Goal: Task Accomplishment & Management: Manage account settings

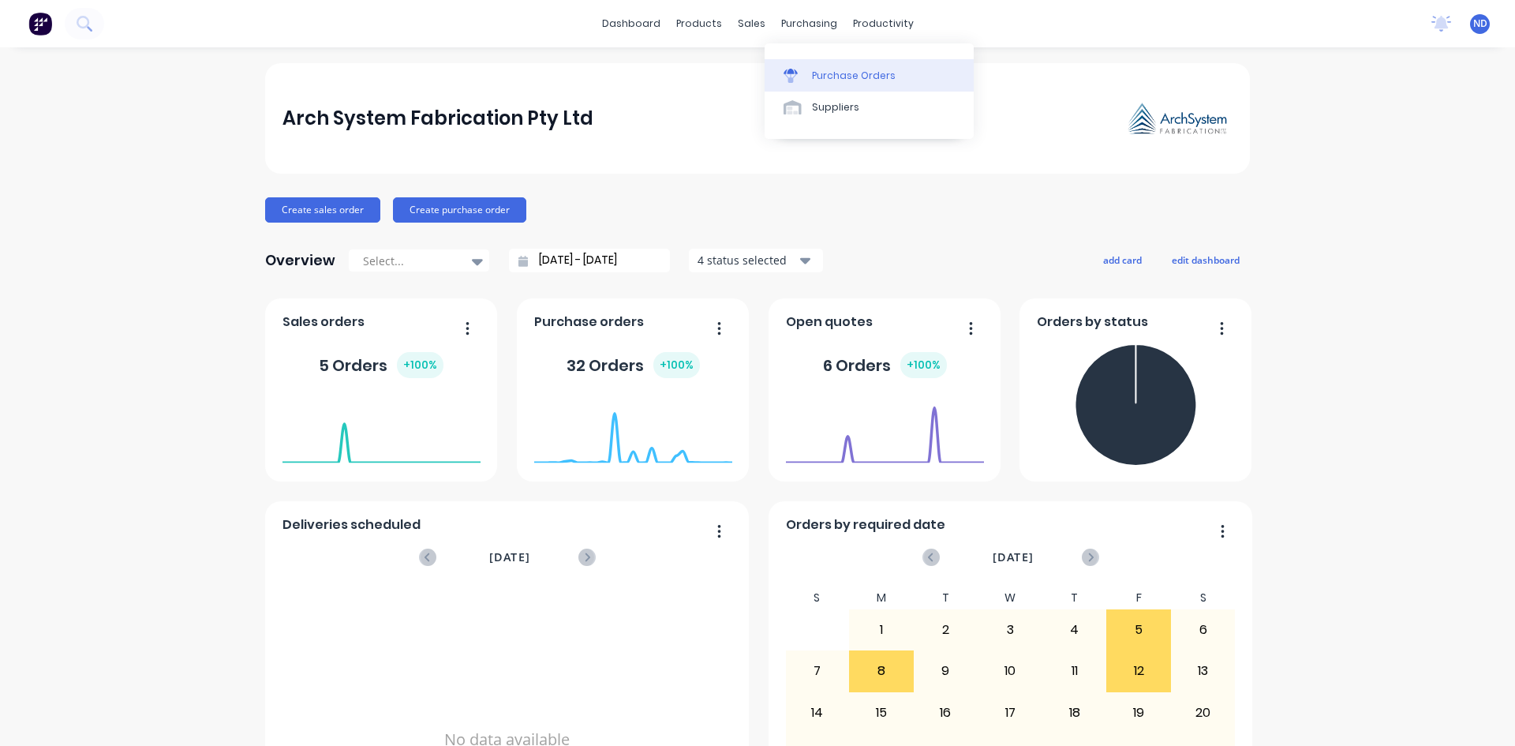
click at [843, 77] on div "Purchase Orders" at bounding box center [854, 76] width 84 height 14
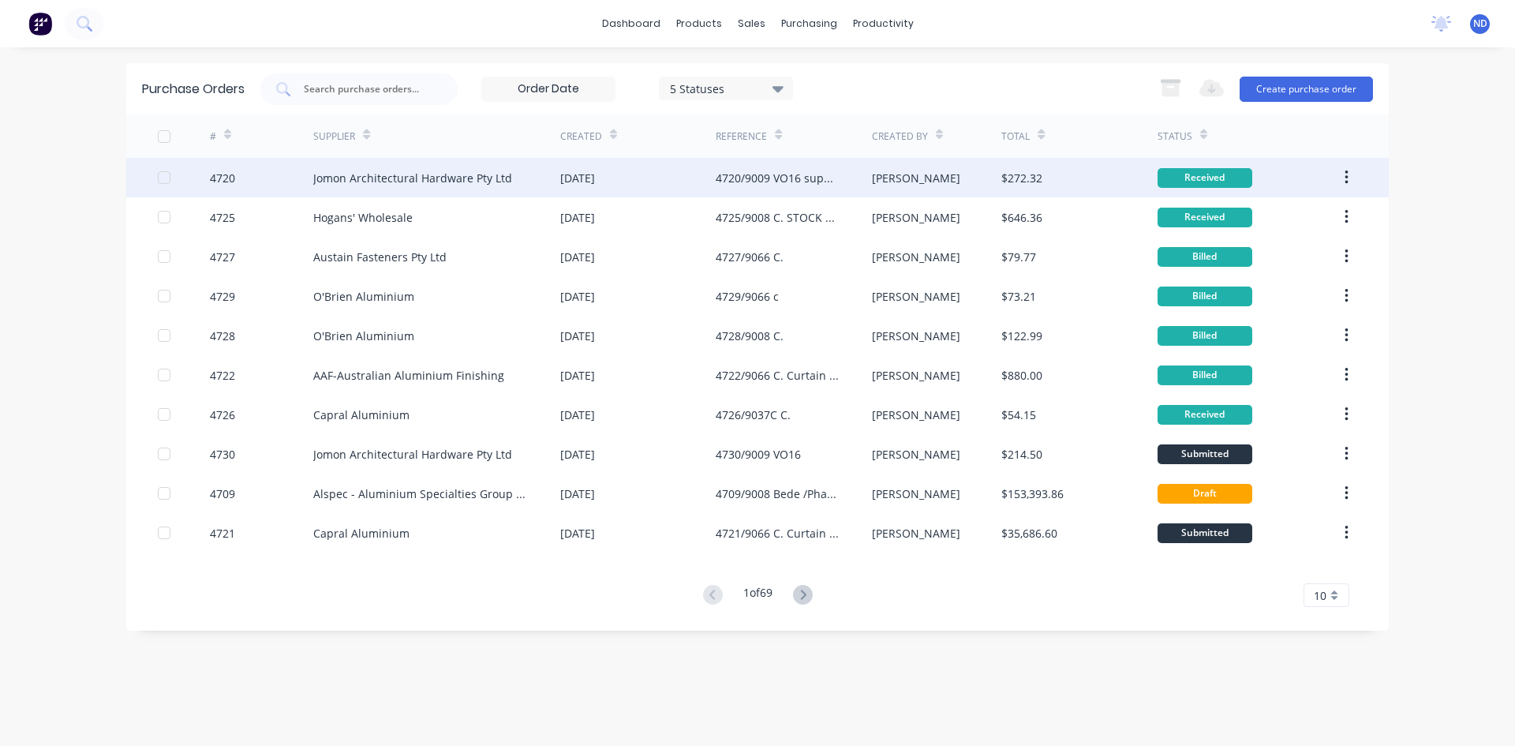
click at [595, 176] on div "[DATE]" at bounding box center [577, 178] width 35 height 17
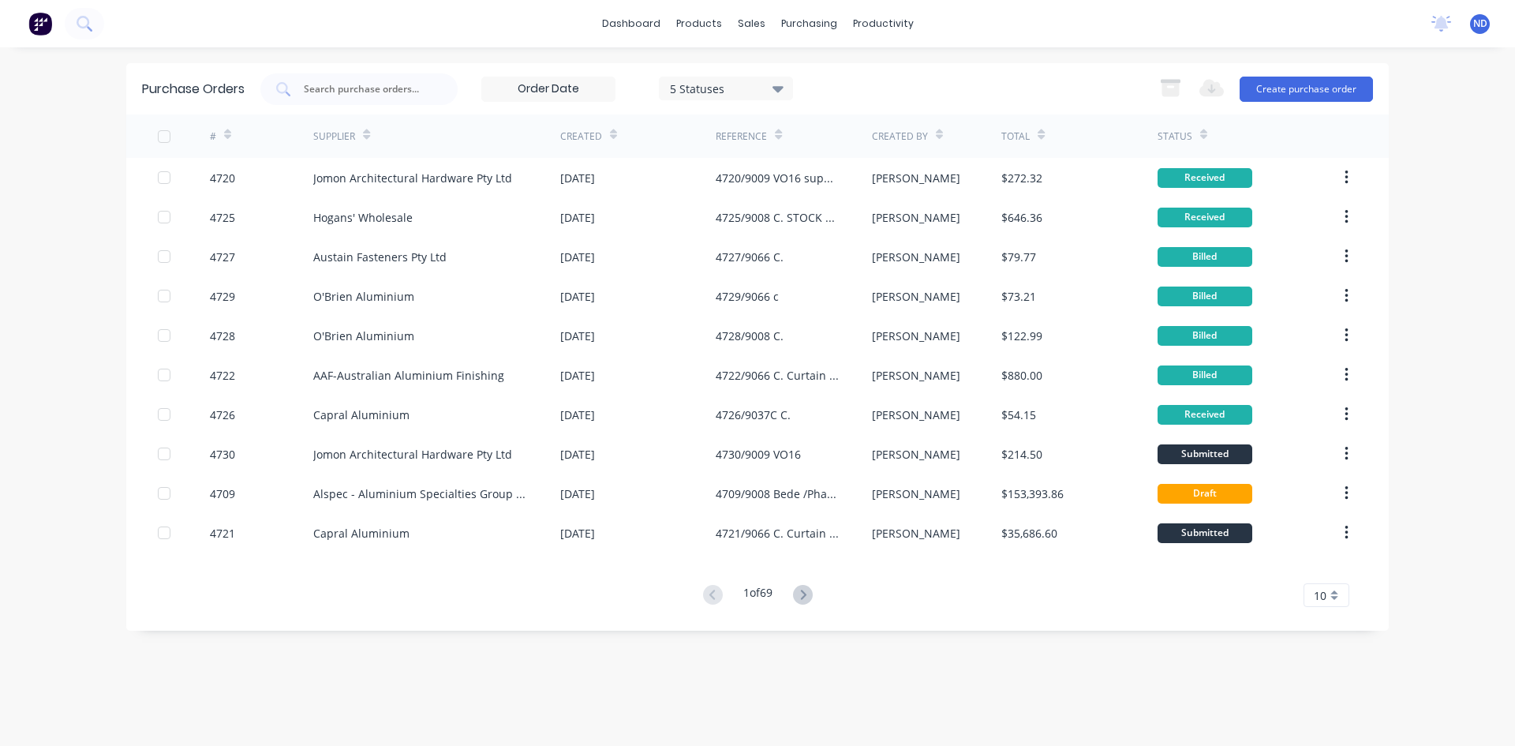
click at [611, 129] on icon at bounding box center [613, 135] width 7 height 12
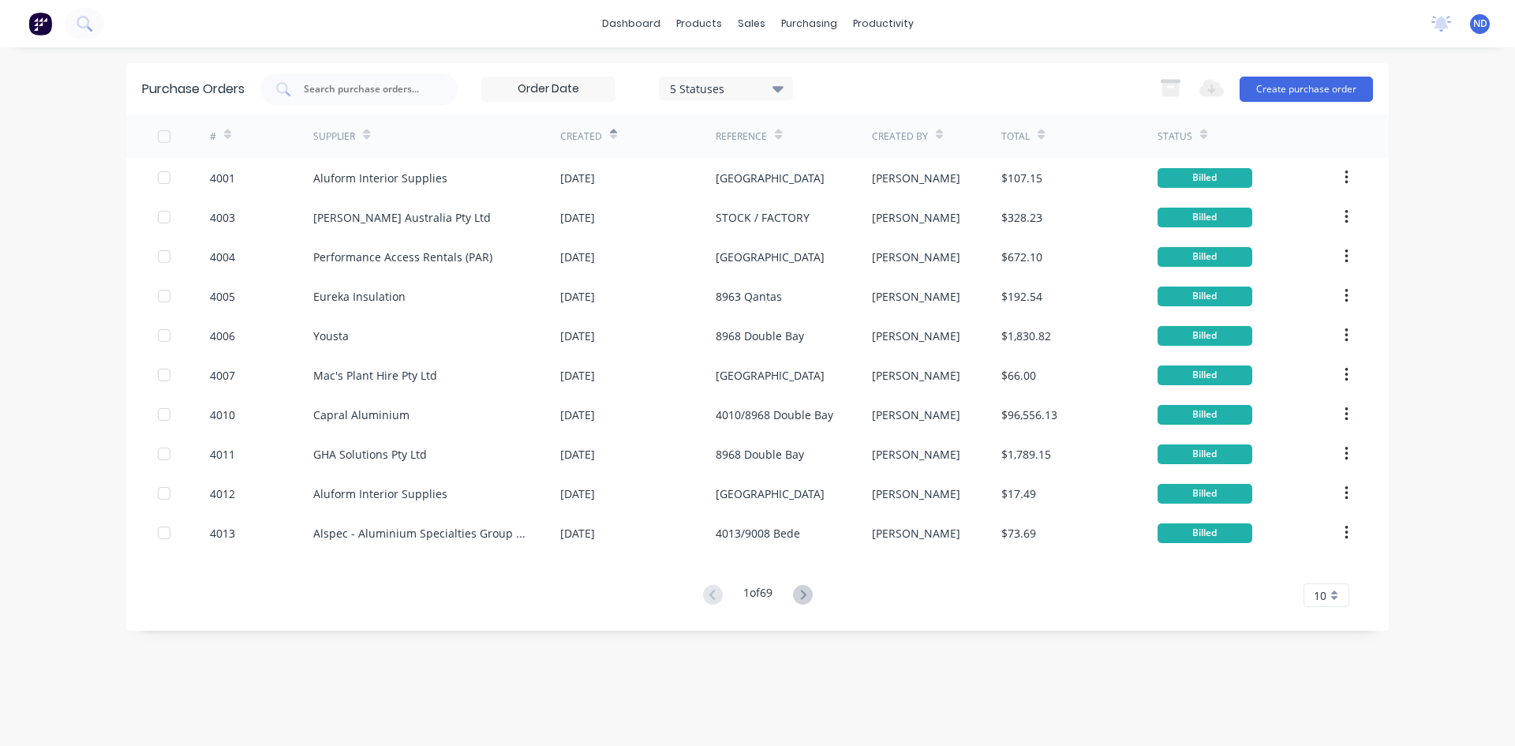
click at [611, 129] on icon at bounding box center [613, 135] width 7 height 12
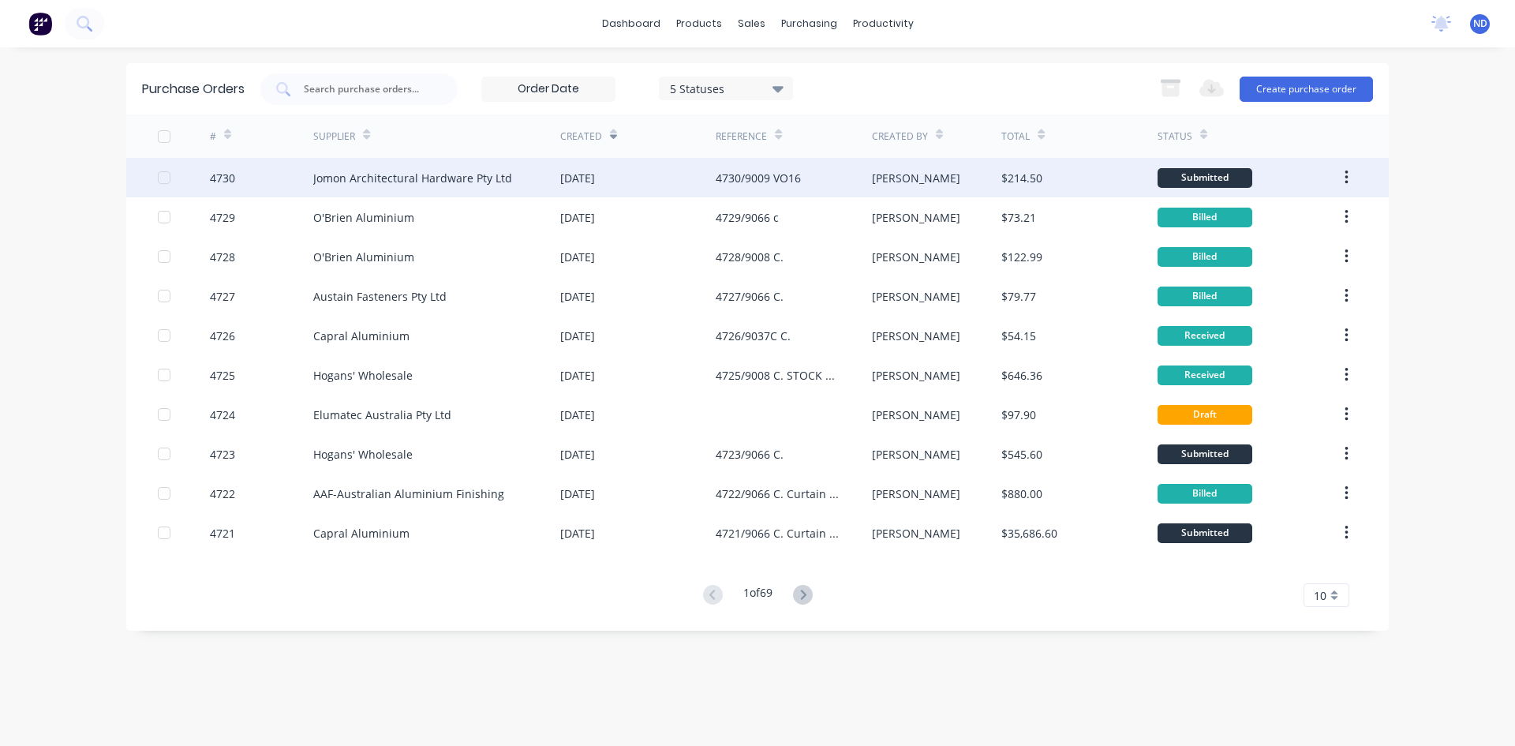
click at [527, 177] on div "Jomon Architectural Hardware Pty Ltd" at bounding box center [436, 177] width 247 height 39
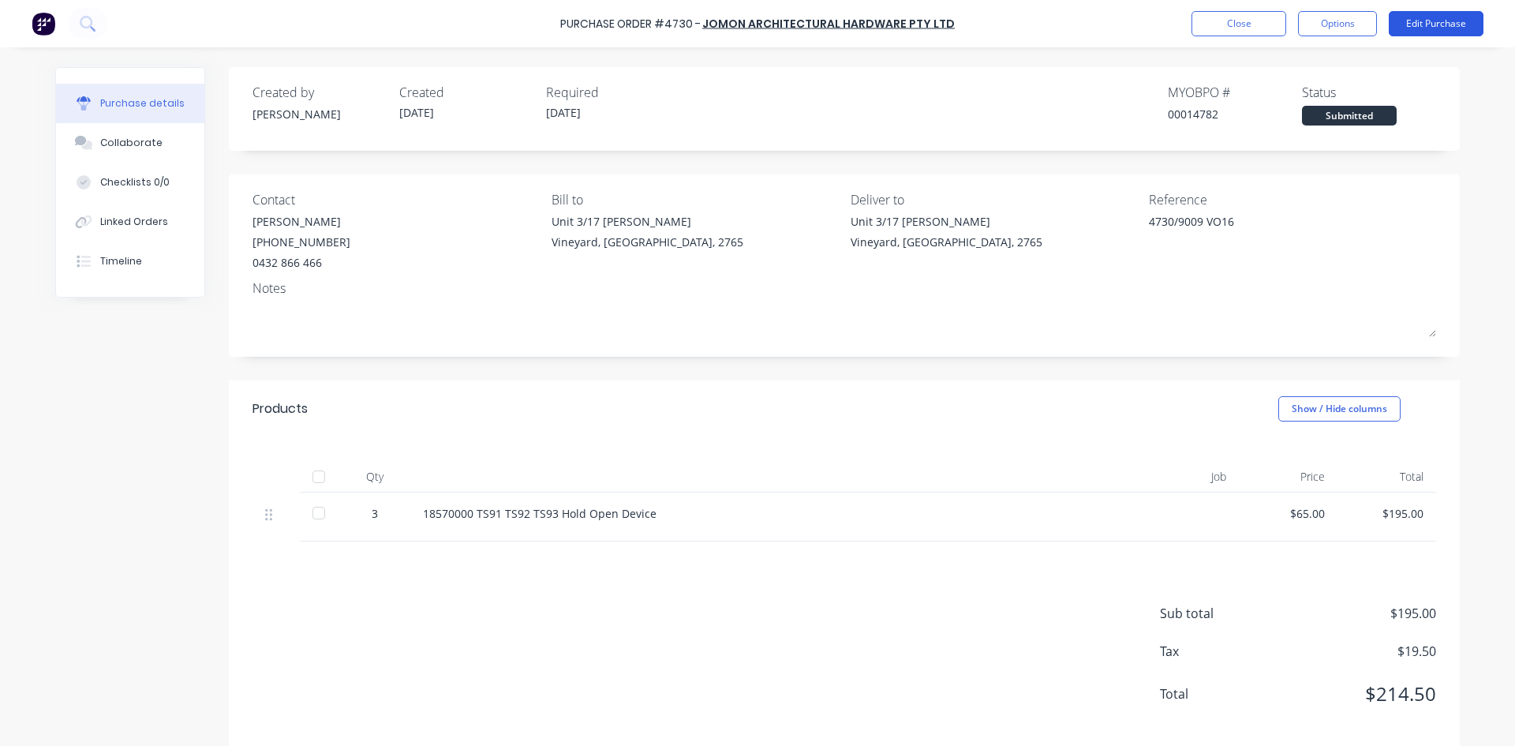
click at [1418, 23] on button "Edit Purchase" at bounding box center [1436, 23] width 95 height 25
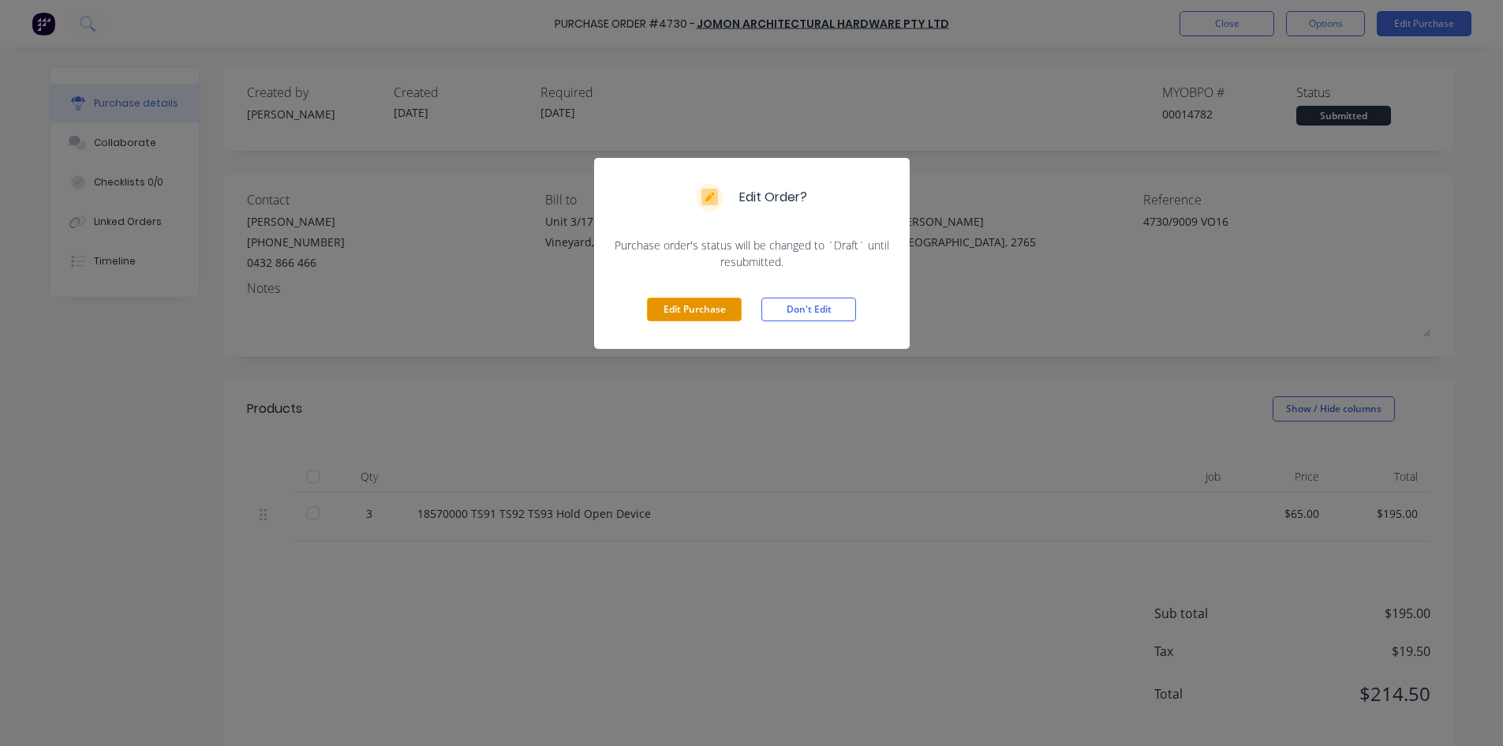
click at [694, 305] on button "Edit Purchase" at bounding box center [694, 309] width 95 height 24
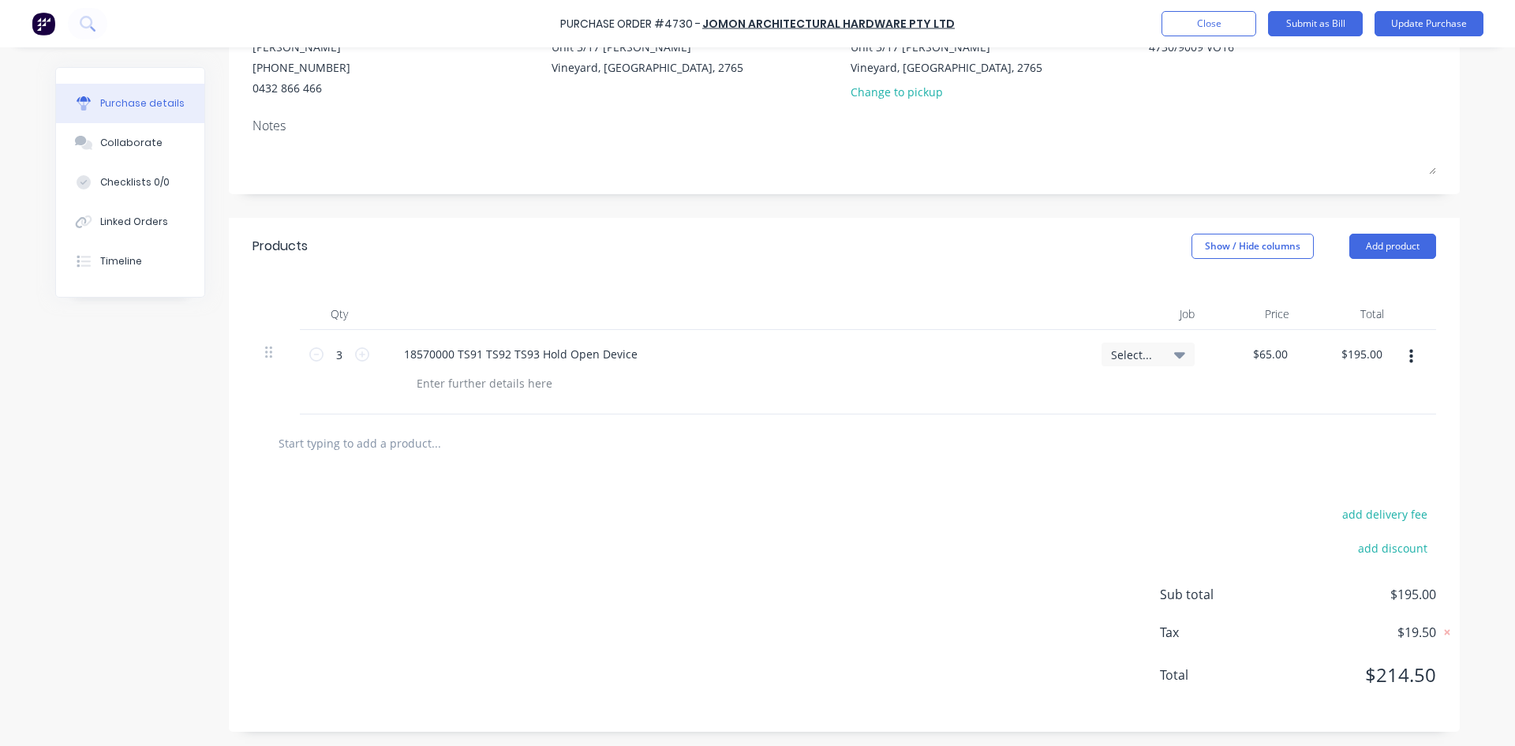
scroll to position [176, 0]
click at [381, 455] on input "text" at bounding box center [436, 441] width 316 height 32
type textarea "x"
type input "H"
type textarea "x"
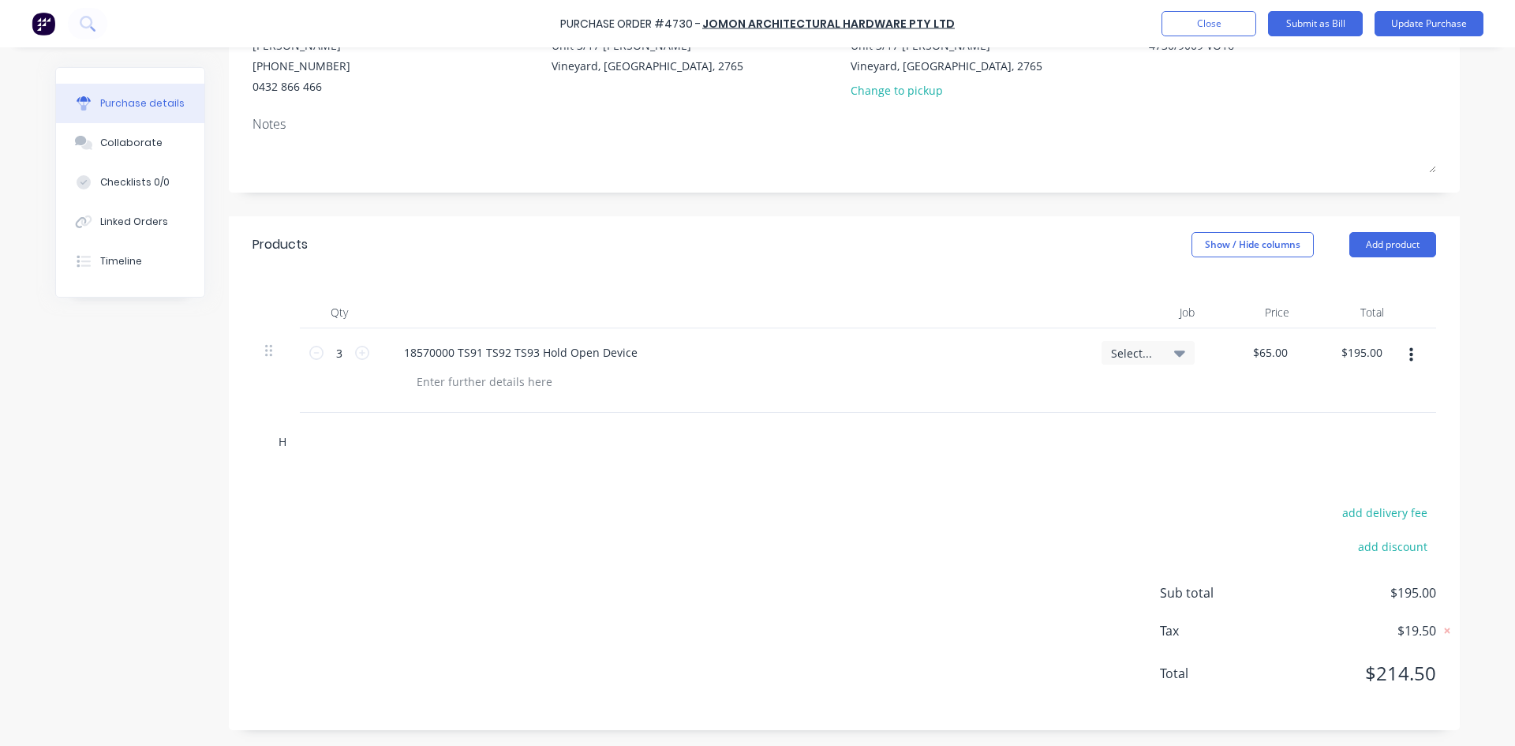
type input "HA"
type textarea "x"
type input "HAR"
type textarea "x"
type input "HARD"
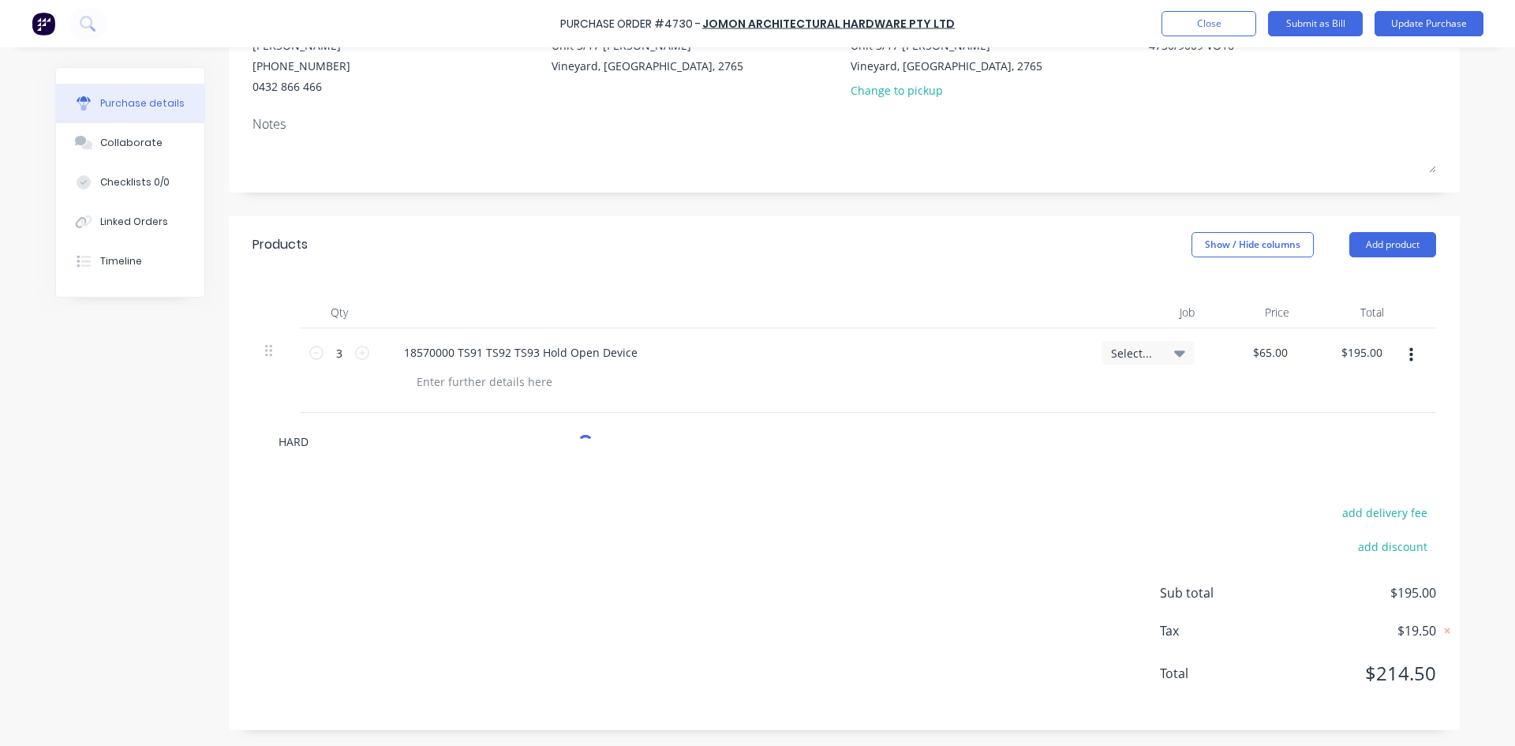
type textarea "x"
type input "HARDW"
type textarea "x"
type input "HARDWA"
type textarea "x"
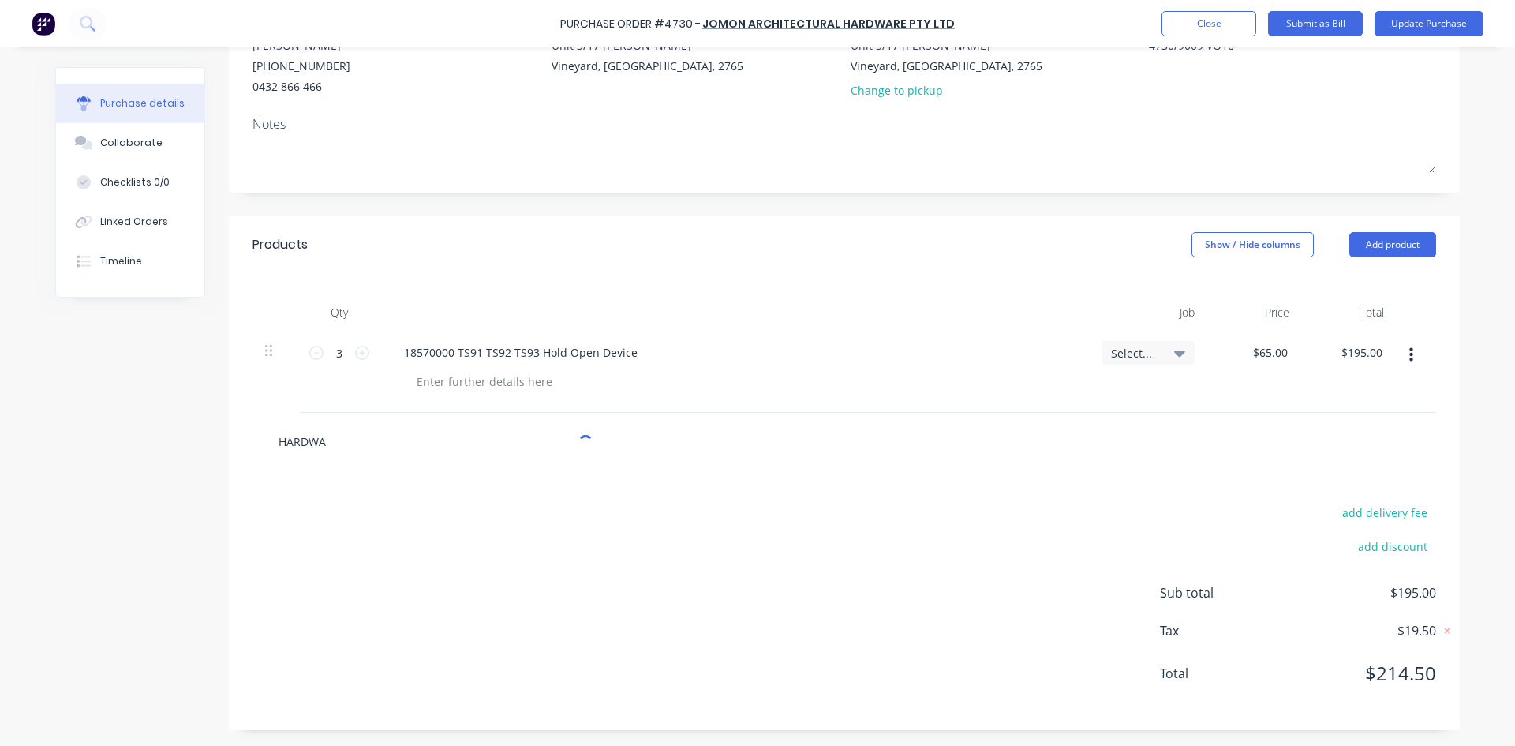
type input "HARDWAR"
type textarea "x"
type input "HARDWARE"
type textarea "x"
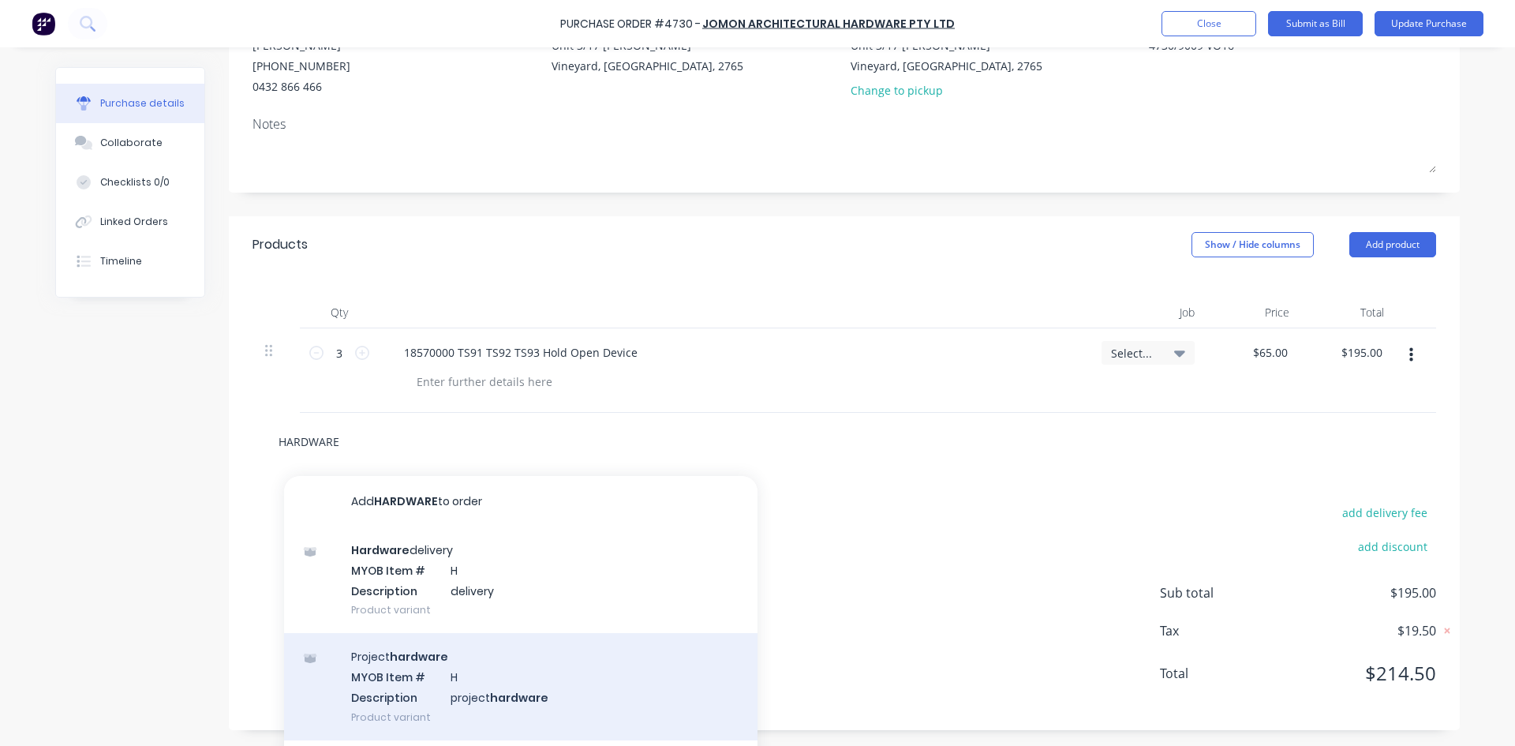
type input "HARDWARE"
click at [519, 673] on div "Project hardware MYOB Item # H Description project hardware Product variant" at bounding box center [520, 686] width 473 height 107
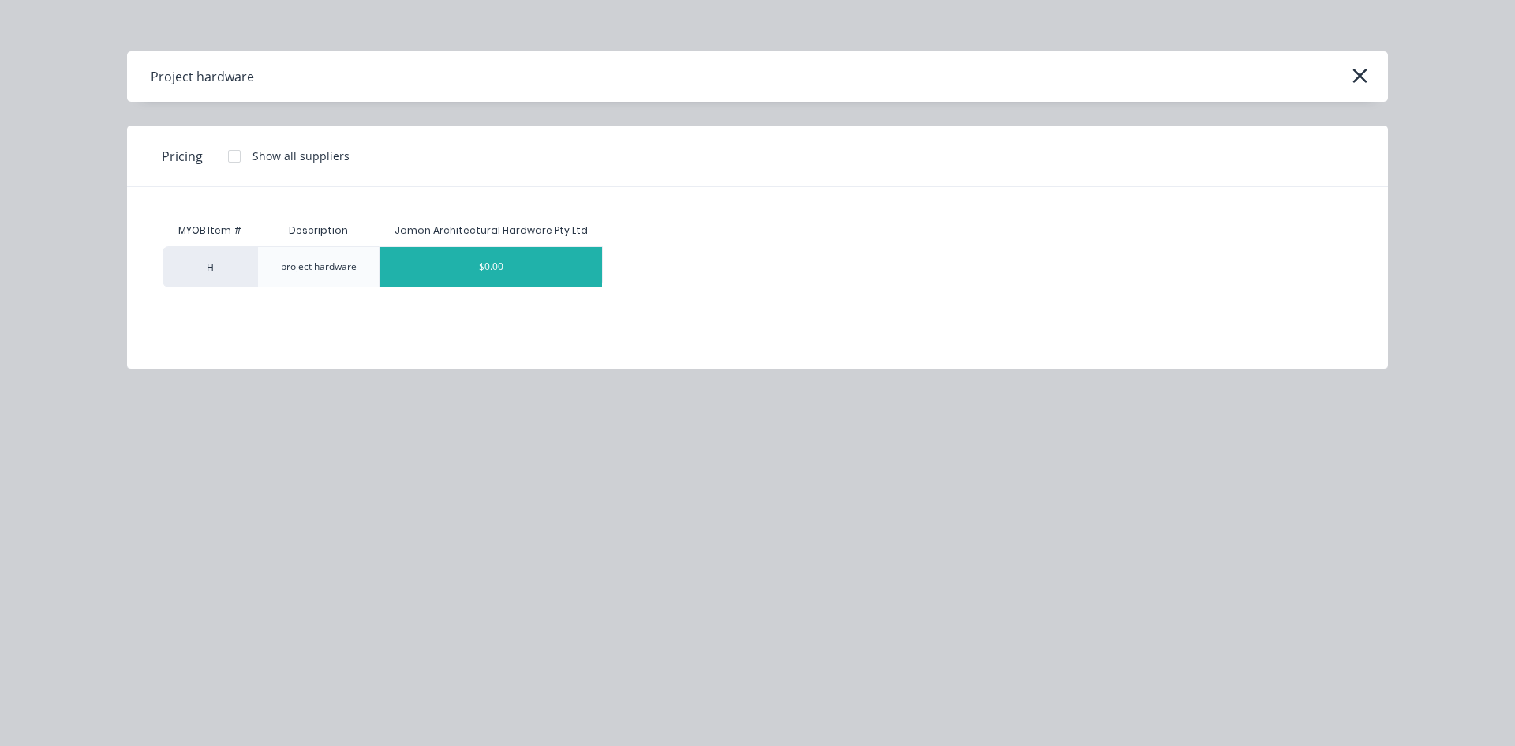
click at [510, 277] on div "$0.00" at bounding box center [491, 266] width 223 height 39
type textarea "x"
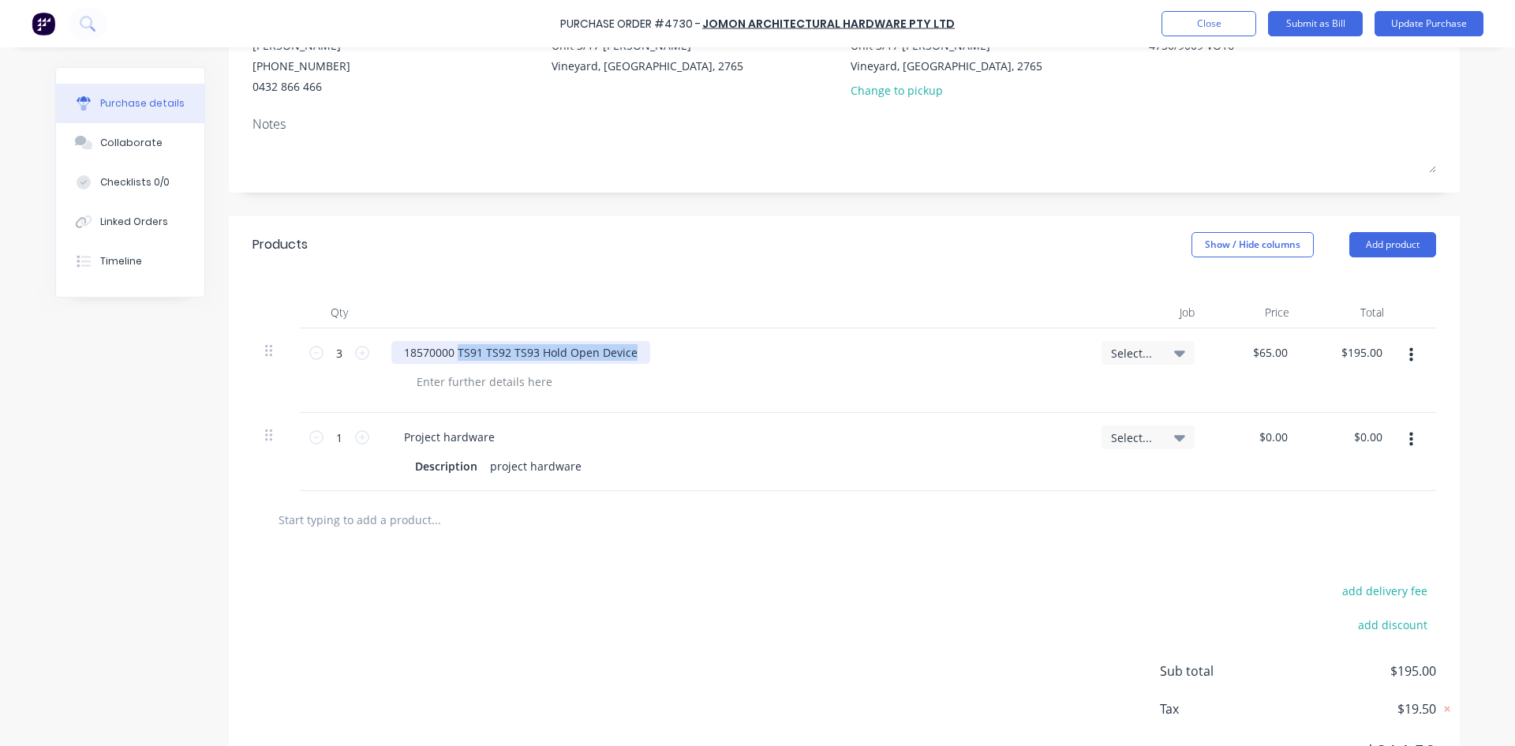
drag, startPoint x: 627, startPoint y: 351, endPoint x: 452, endPoint y: 349, distance: 174.4
click at [452, 349] on div "18570000 TS91 TS92 TS93 Hold Open Device" at bounding box center [520, 352] width 259 height 23
copy div "TS91 TS92 TS93 Hold Open Device"
click at [432, 443] on div "Project hardware" at bounding box center [449, 436] width 116 height 23
type textarea "x"
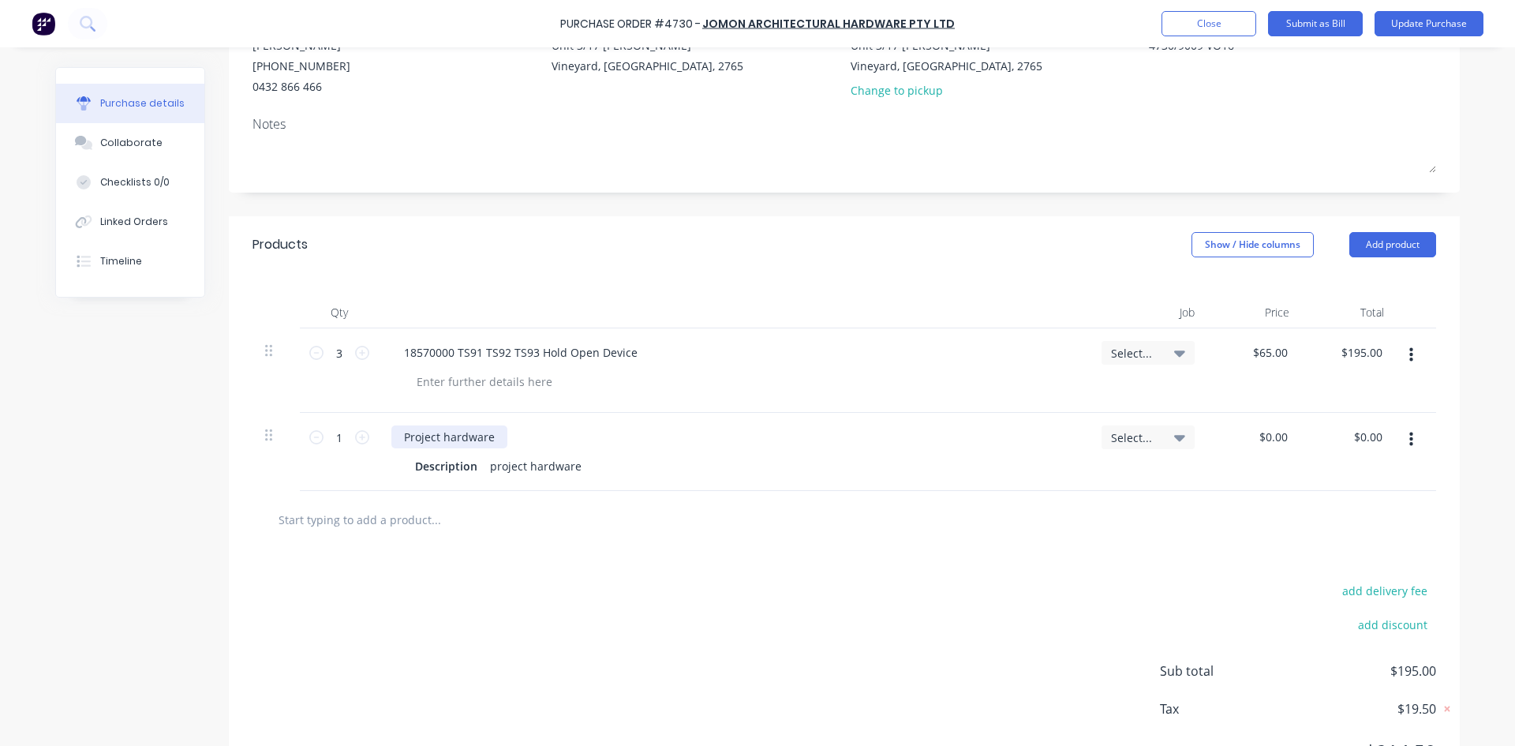
paste div
click at [432, 436] on div "ProjecTS91 TS92 TS93 Hold Open Devicet hardware" at bounding box center [539, 436] width 296 height 23
click at [626, 437] on div "TS91 TS92 TS93 Hold Open Devicet hardware" at bounding box center [523, 436] width 264 height 23
type textarea "x"
click at [574, 470] on div "project hardware" at bounding box center [536, 466] width 104 height 23
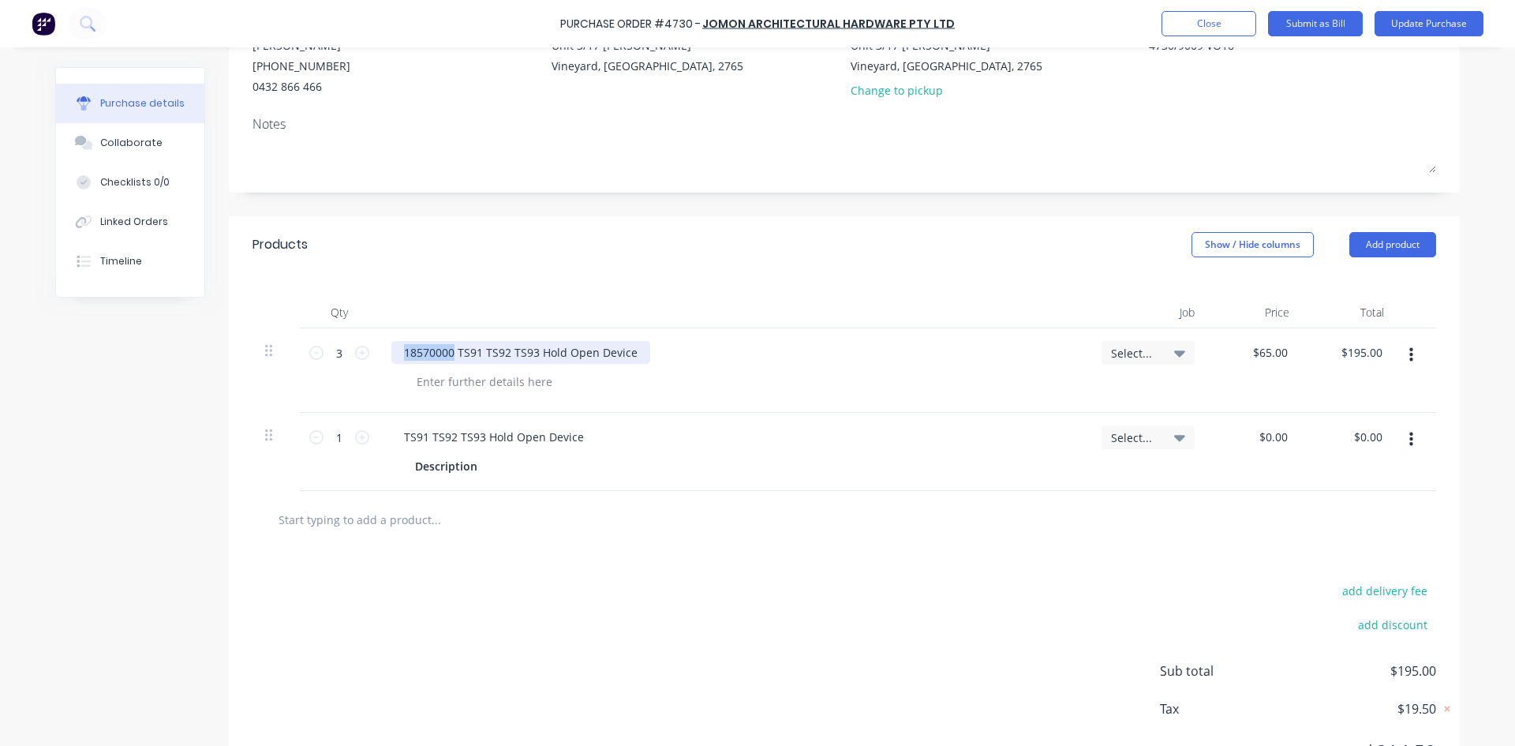
drag, startPoint x: 449, startPoint y: 352, endPoint x: 387, endPoint y: 353, distance: 61.6
click at [391, 353] on div "18570000 TS91 TS92 TS93 Hold Open Device" at bounding box center [520, 352] width 259 height 23
copy div "18570000"
click at [490, 469] on div at bounding box center [496, 466] width 24 height 23
type textarea "x"
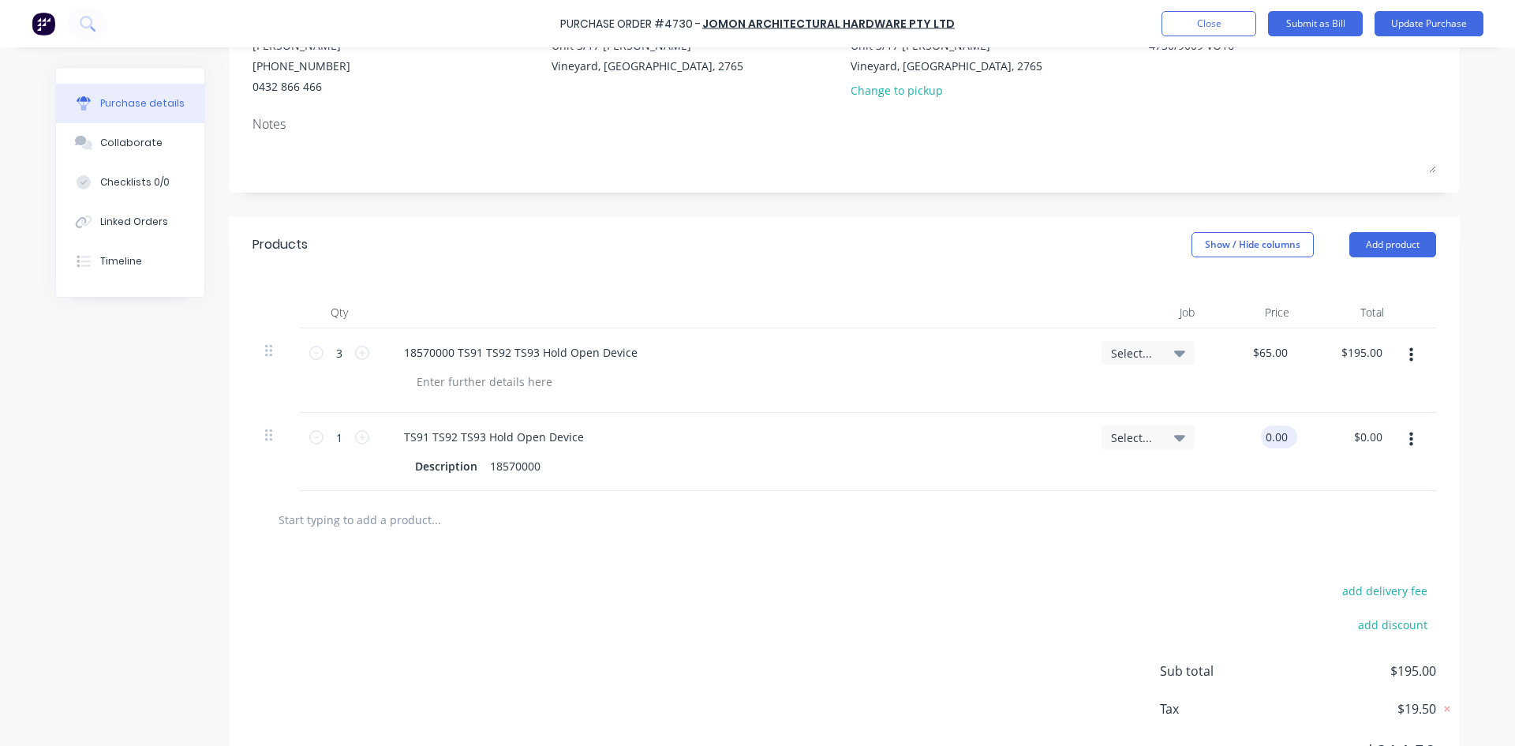
click at [1282, 436] on input "0.00" at bounding box center [1276, 436] width 30 height 23
type input "0"
type input "65.00"
type textarea "x"
type input "$65.00"
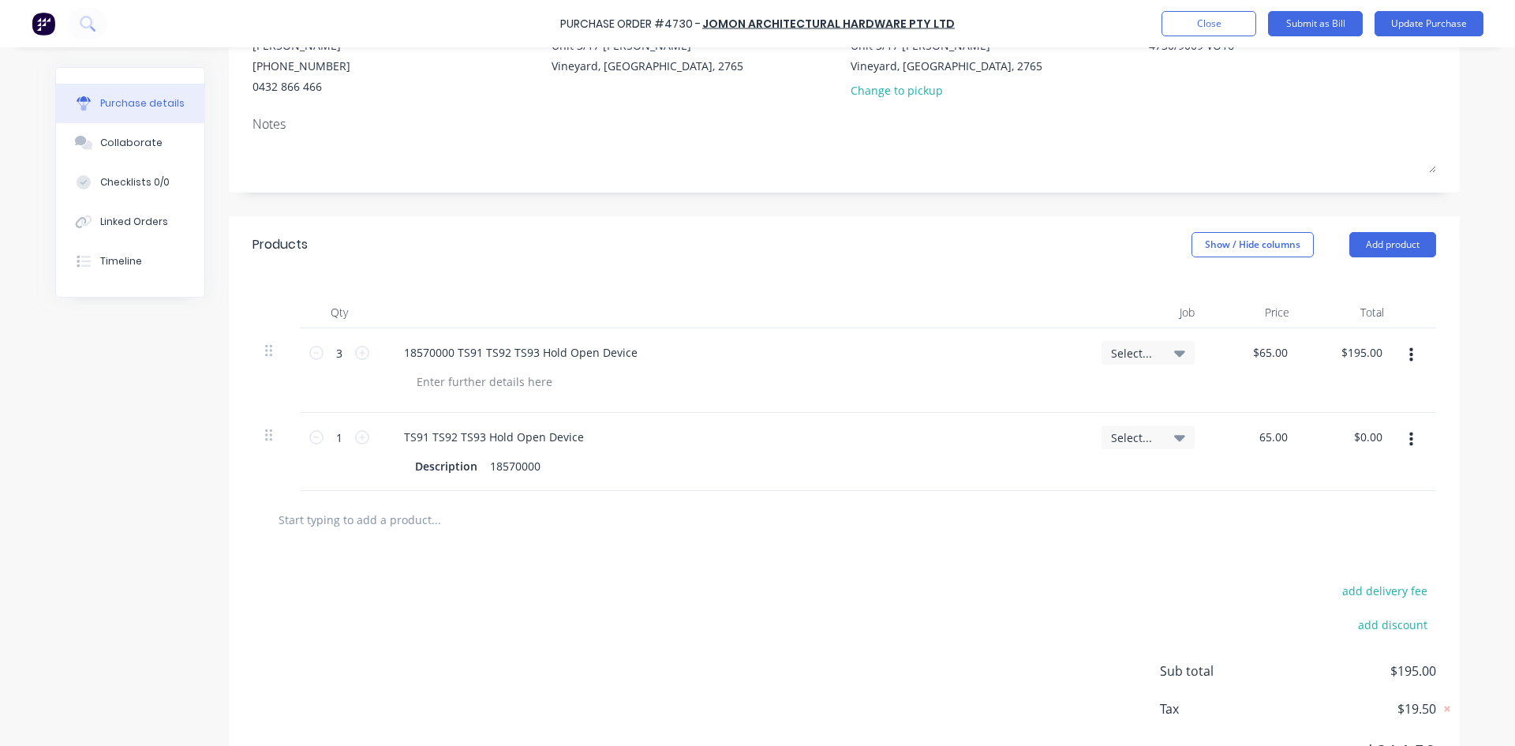
type input "$65.00"
click at [1018, 574] on div "add delivery fee add discount Sub total $260.00 Tax $26.00 Total $286.00" at bounding box center [844, 678] width 1231 height 260
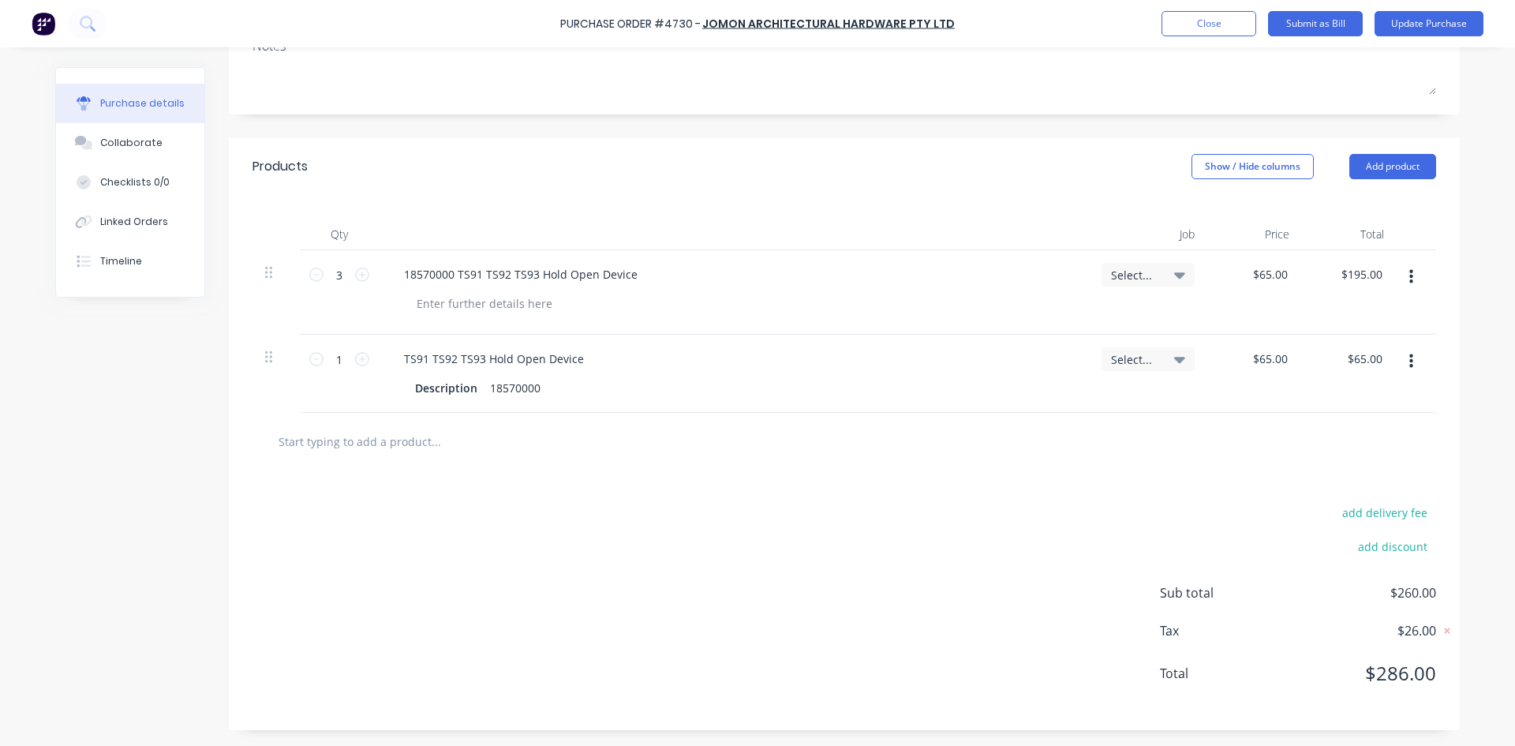
scroll to position [175, 0]
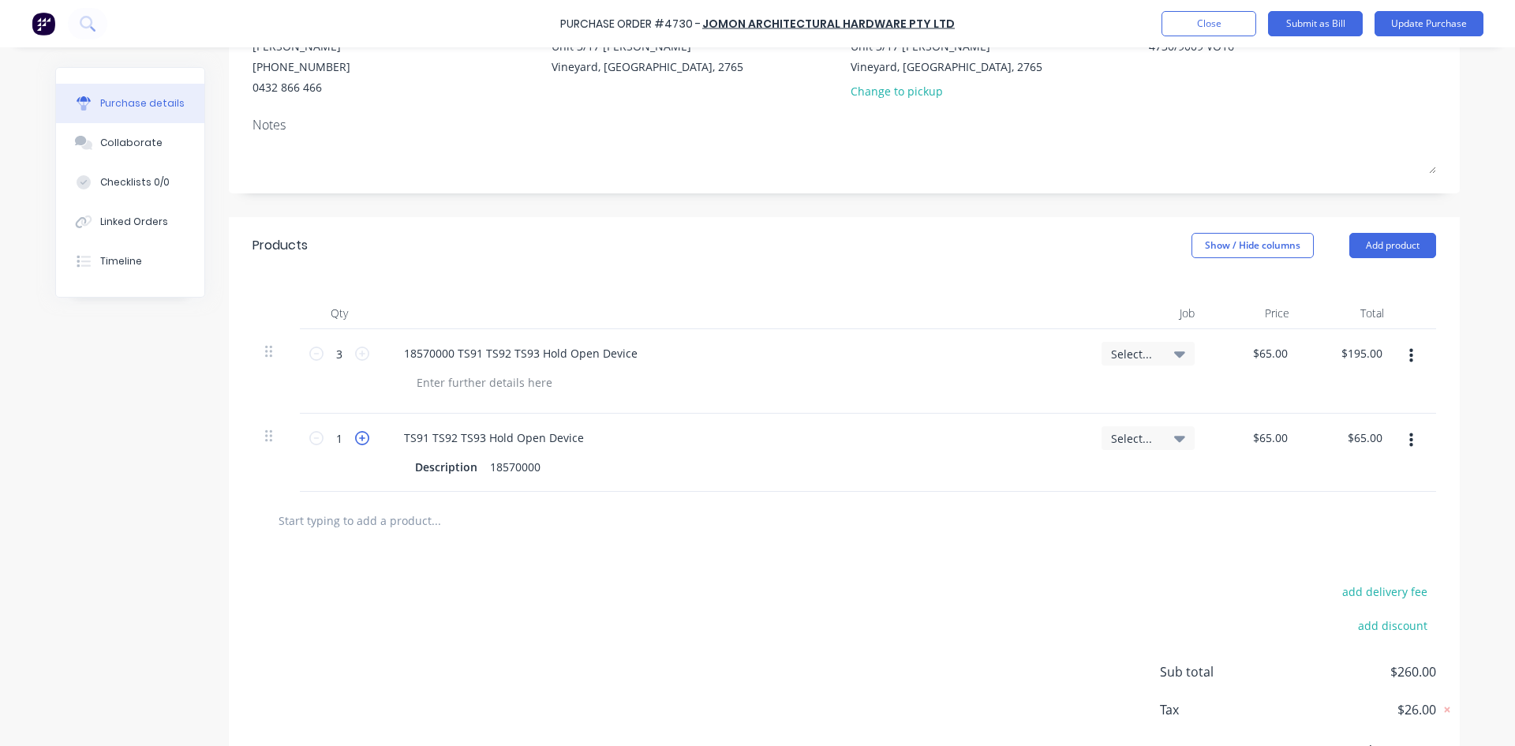
click at [355, 436] on icon at bounding box center [362, 438] width 14 height 14
type textarea "x"
type input "2"
type input "$130.00"
click at [355, 436] on icon at bounding box center [362, 438] width 14 height 14
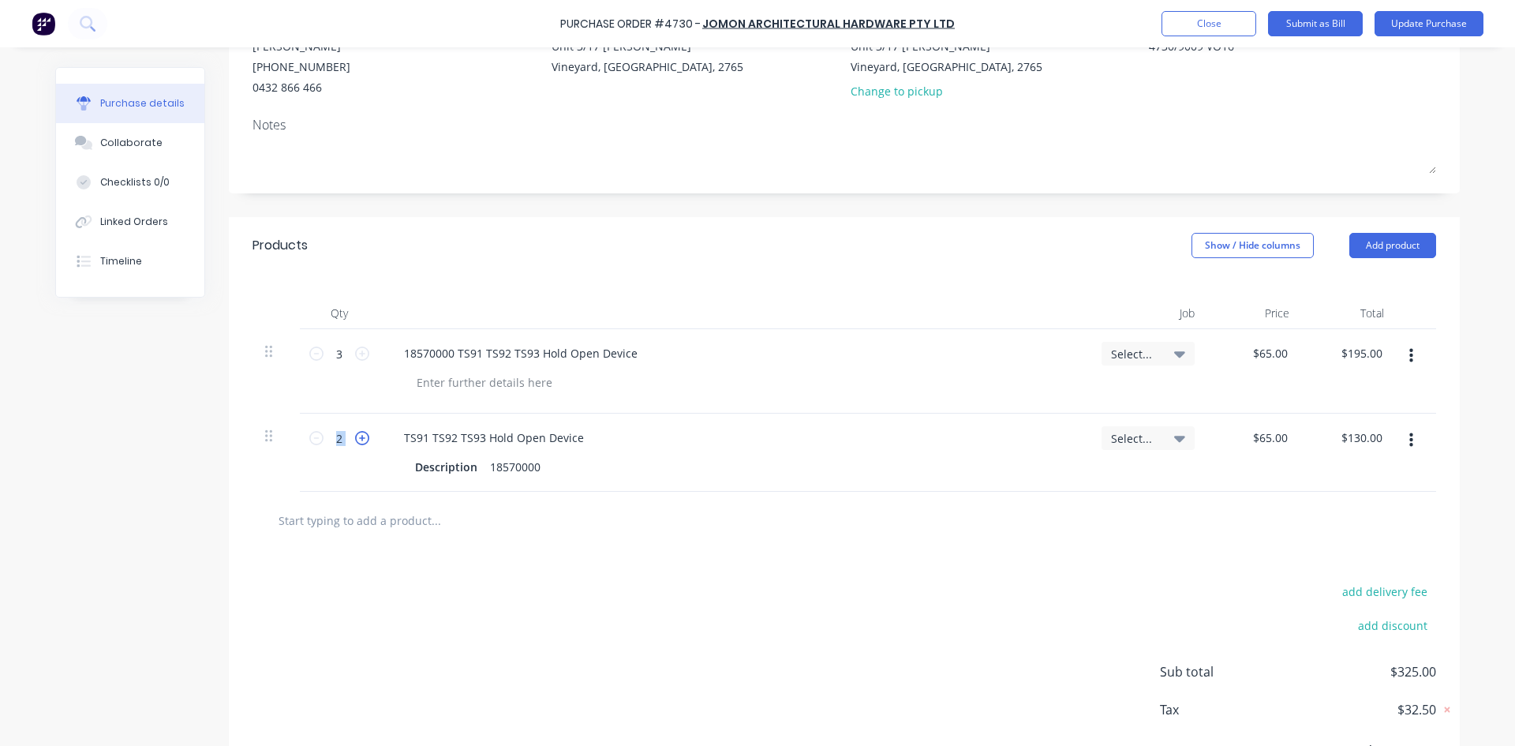
type textarea "x"
type input "3"
type input "$195.00"
click at [1409, 352] on button "button" at bounding box center [1411, 356] width 37 height 28
click at [1362, 457] on button "Delete" at bounding box center [1363, 461] width 134 height 32
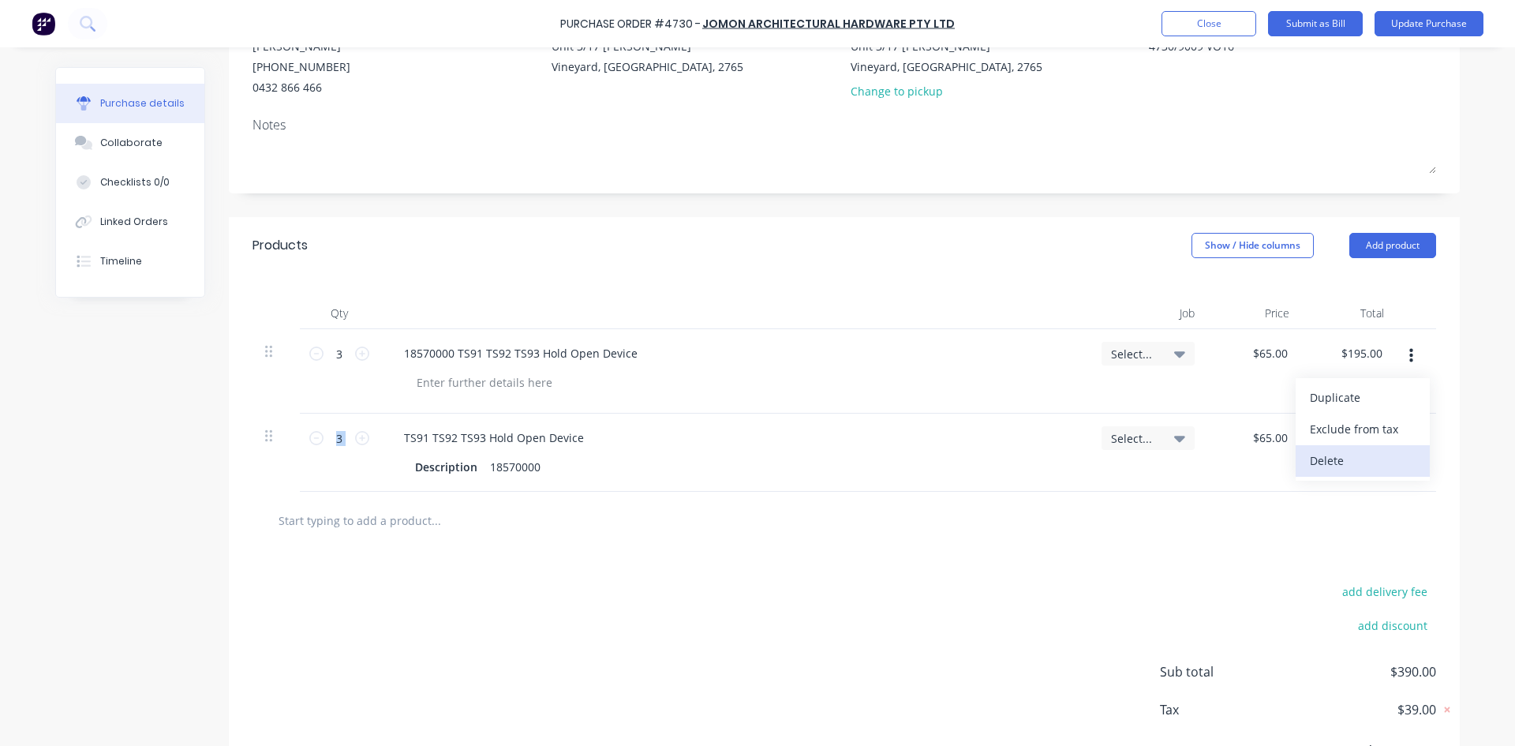
scroll to position [170, 0]
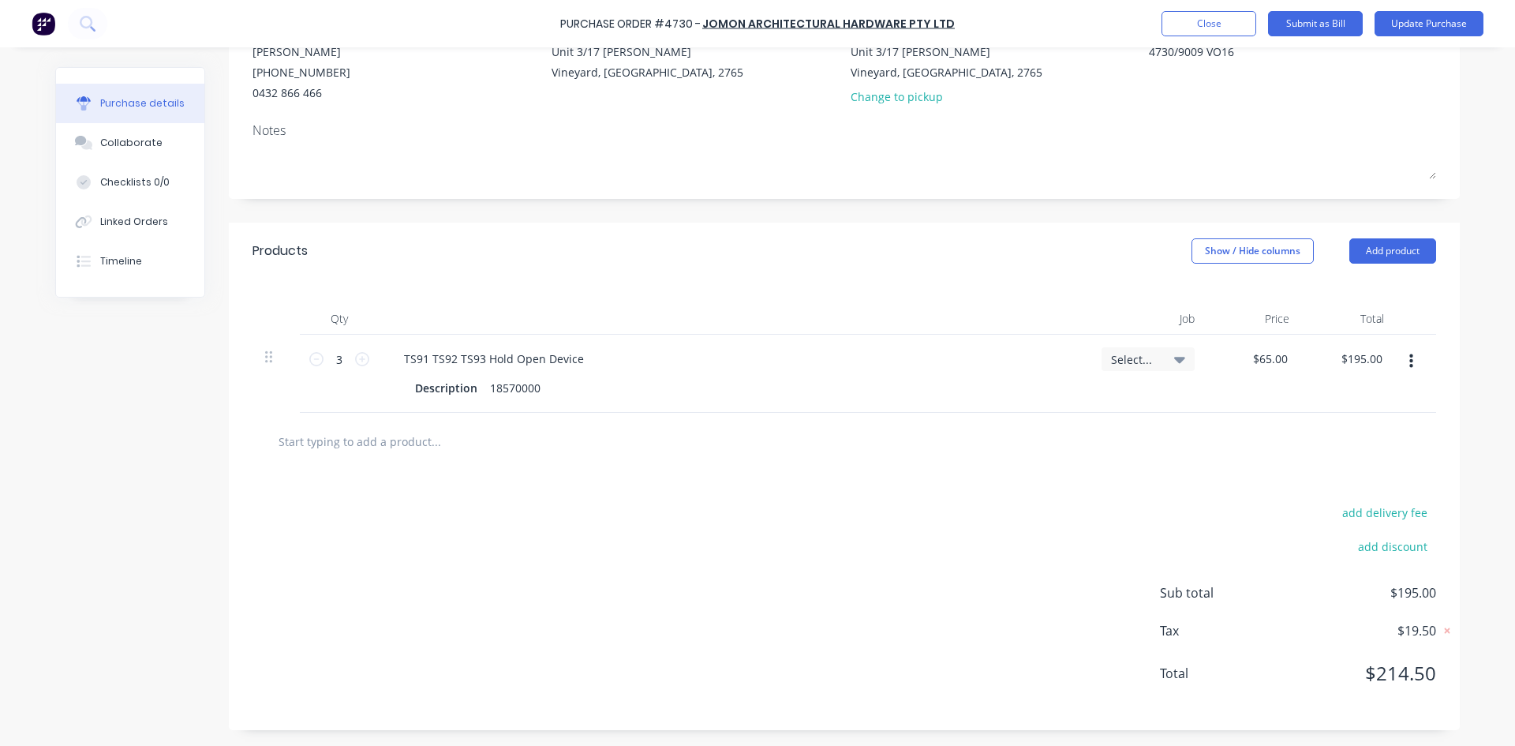
click at [629, 513] on div "add delivery fee add discount Sub total $195.00 Tax $19.50 Total $214.50" at bounding box center [844, 600] width 1231 height 260
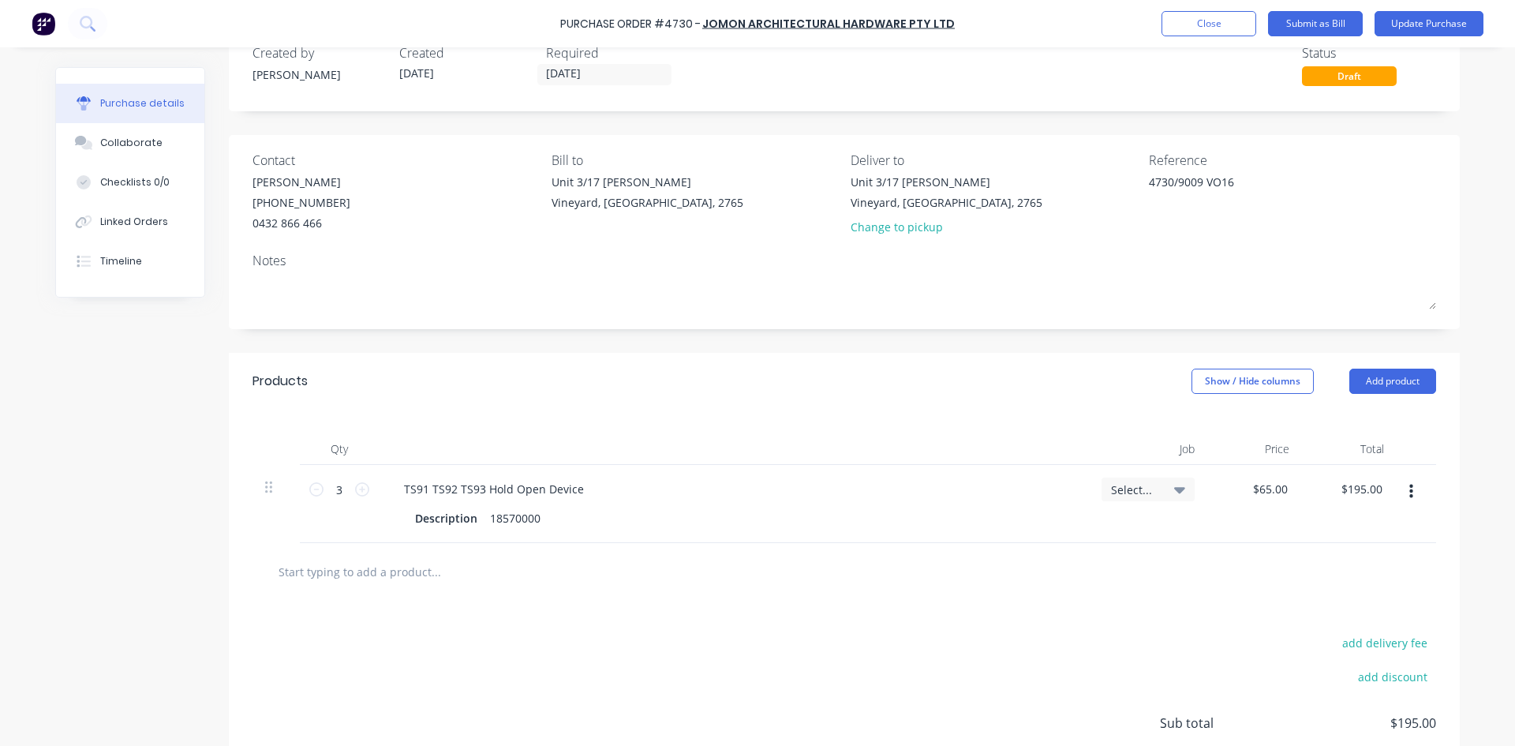
scroll to position [12, 0]
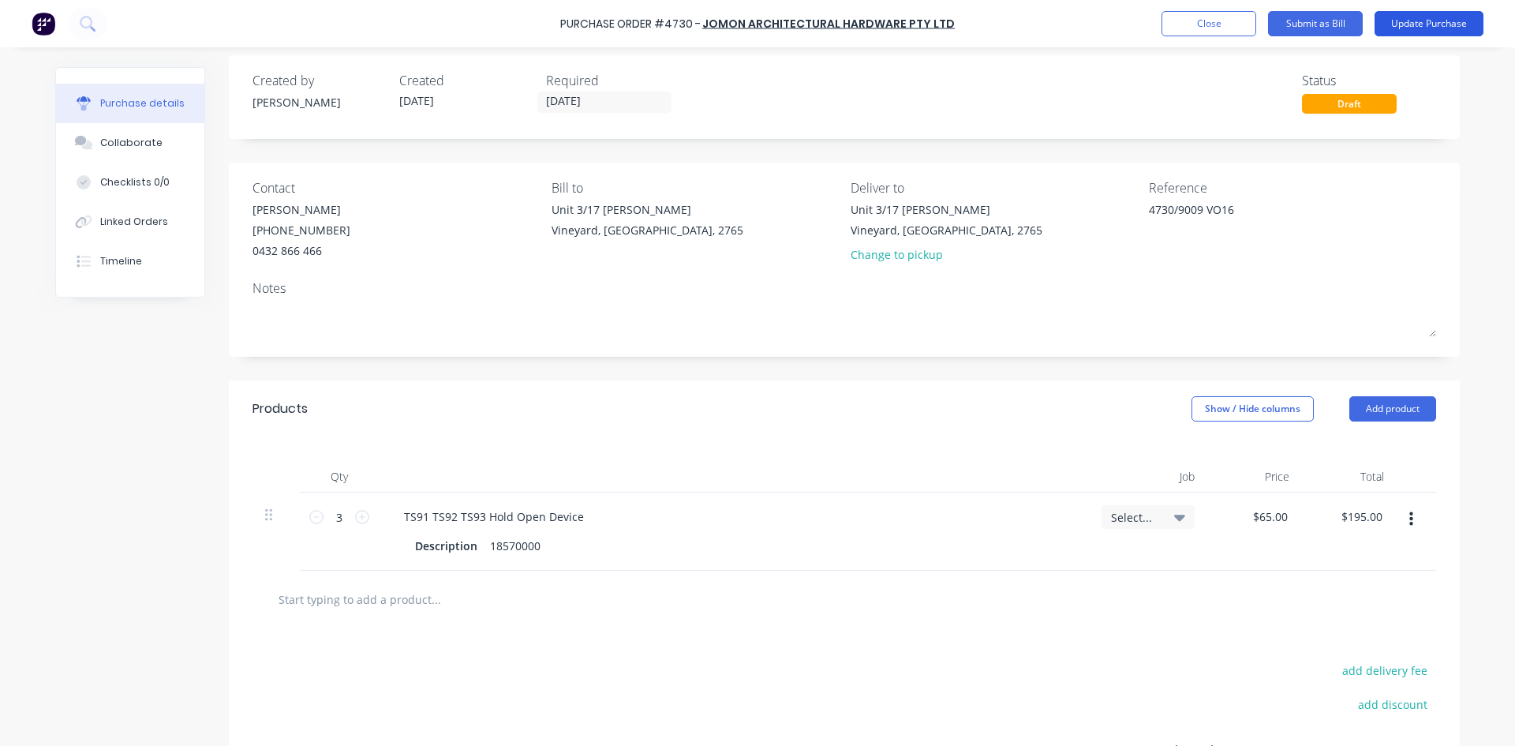
click at [1430, 28] on button "Update Purchase" at bounding box center [1429, 23] width 109 height 25
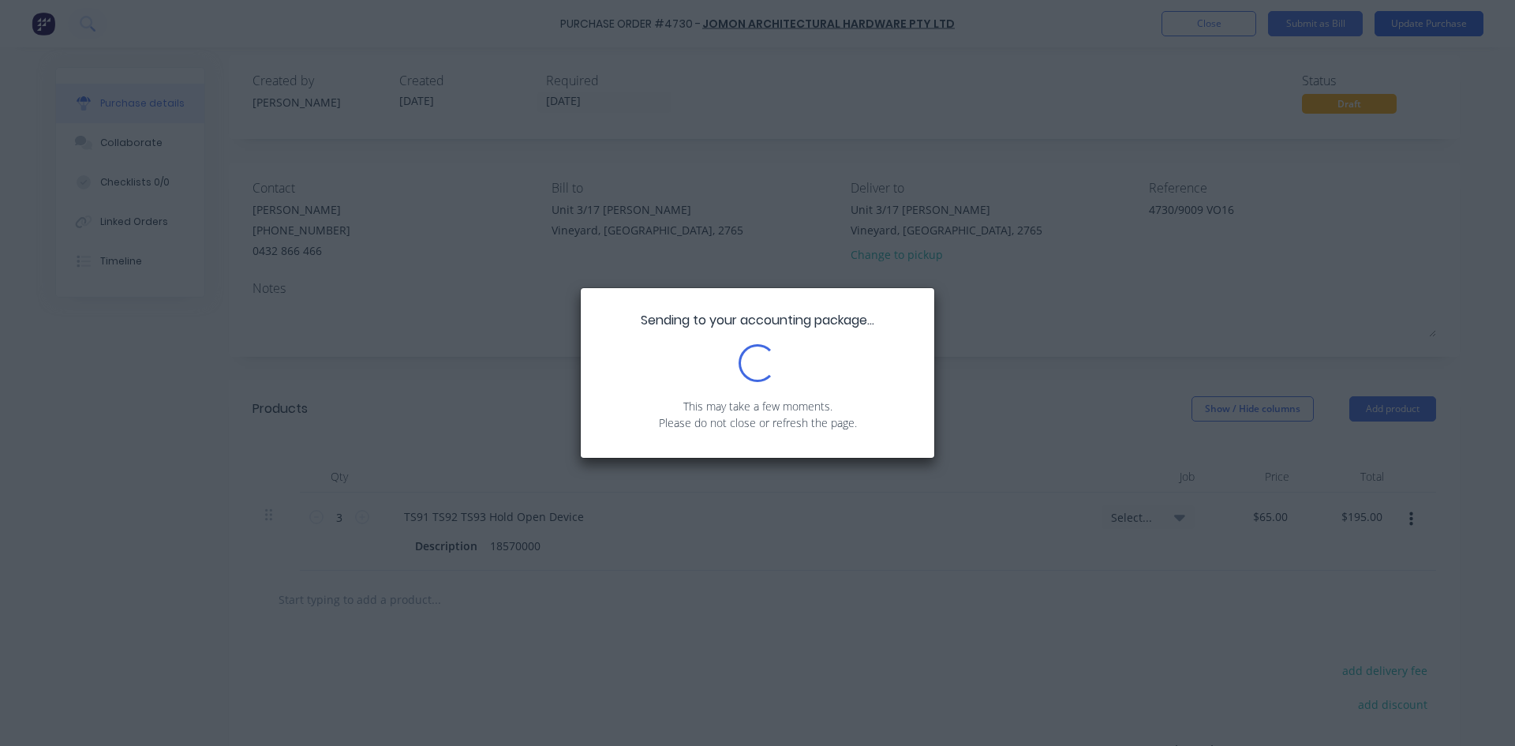
scroll to position [0, 0]
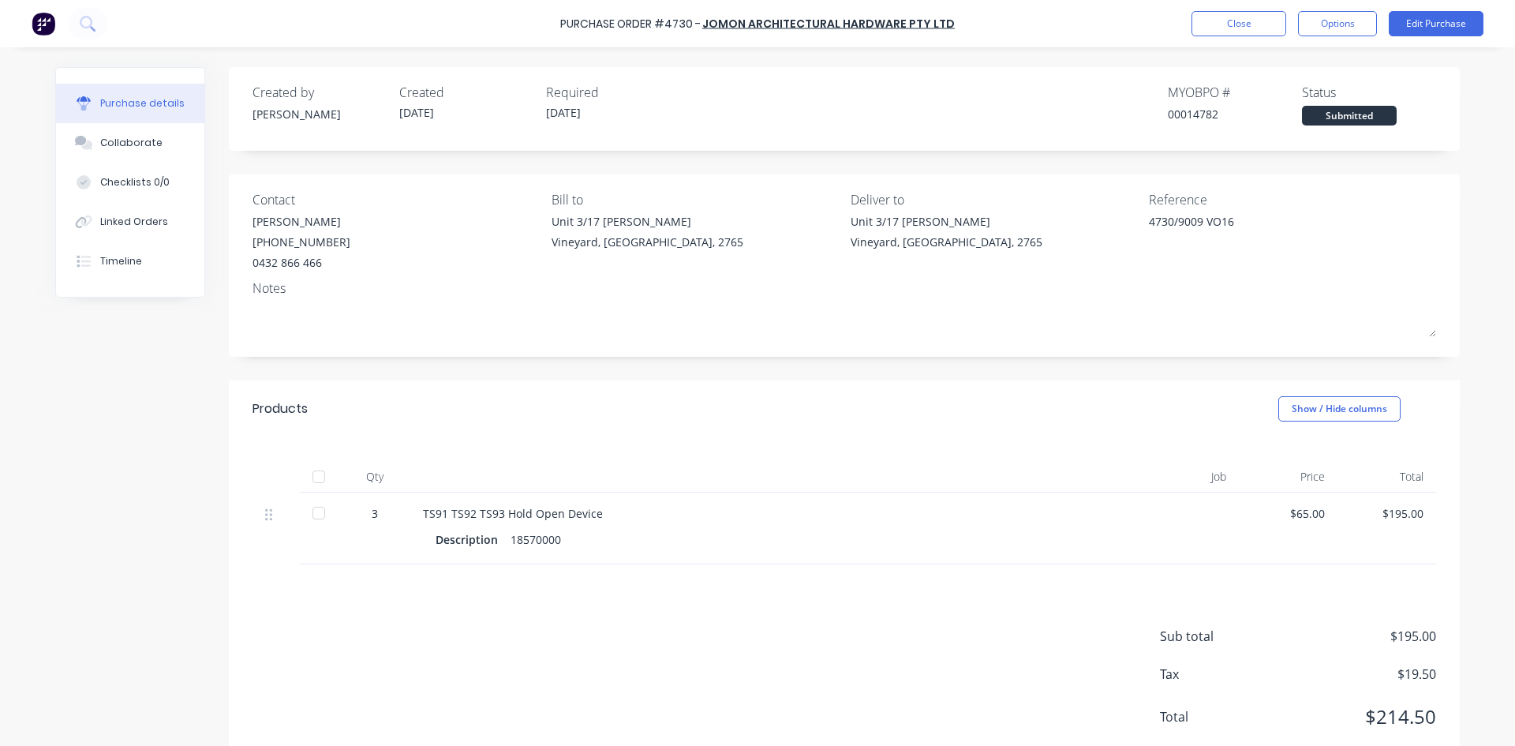
click at [315, 483] on div at bounding box center [319, 477] width 32 height 32
type textarea "x"
click at [1237, 23] on button "Close" at bounding box center [1239, 23] width 95 height 25
